Goal: Transaction & Acquisition: Purchase product/service

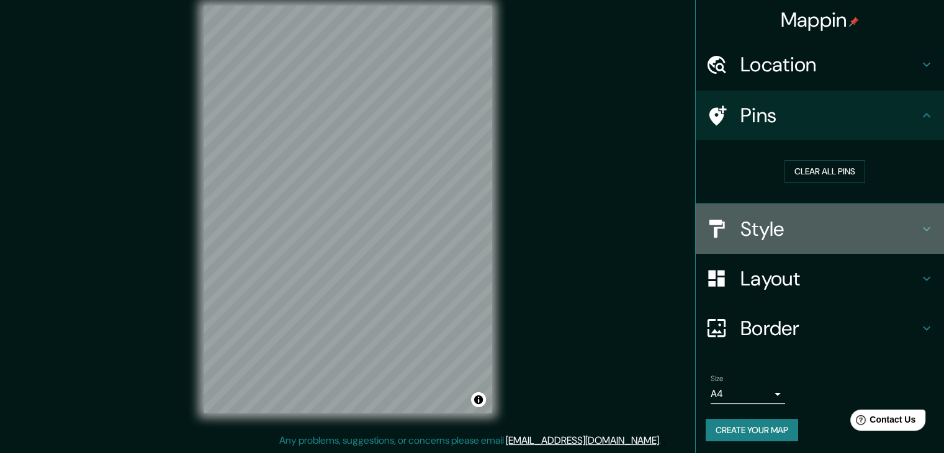
click at [727, 241] on div "Style" at bounding box center [820, 229] width 248 height 50
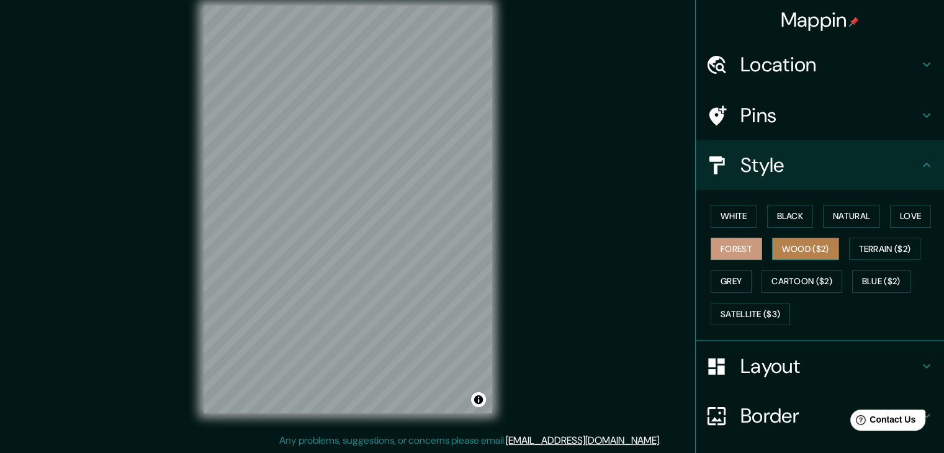
click at [801, 249] on button "Wood ($2)" at bounding box center [805, 249] width 67 height 23
click at [711, 246] on button "Forest" at bounding box center [737, 249] width 52 height 23
click at [814, 259] on button "Wood ($2)" at bounding box center [805, 249] width 67 height 23
click at [380, 234] on div at bounding box center [382, 232] width 10 height 10
click at [377, 223] on div at bounding box center [375, 221] width 10 height 10
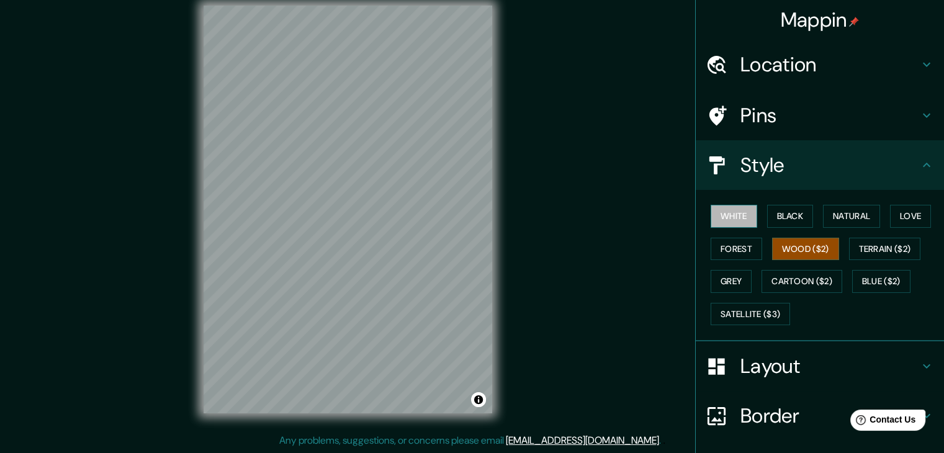
click at [732, 213] on button "White" at bounding box center [734, 216] width 47 height 23
click at [774, 213] on button "Black" at bounding box center [790, 216] width 47 height 23
click at [782, 210] on button "Black" at bounding box center [790, 216] width 47 height 23
click at [724, 212] on button "White" at bounding box center [734, 216] width 47 height 23
click at [789, 218] on button "Black" at bounding box center [790, 216] width 47 height 23
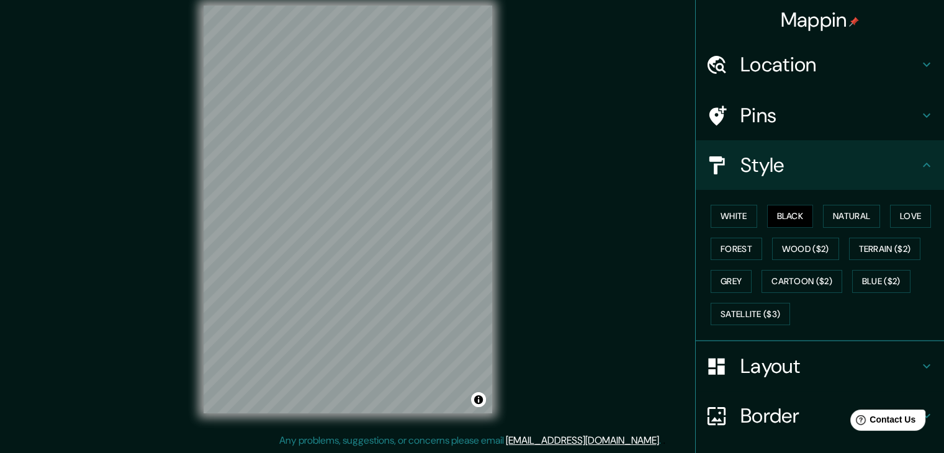
drag, startPoint x: 736, startPoint y: 217, endPoint x: 687, endPoint y: 215, distance: 49.0
click at [696, 215] on div "White Black Natural Love Forest Wood ($2) Terrain ($2) Grey Cartoon ($2) Blue (…" at bounding box center [820, 265] width 248 height 151
